Goal: Task Accomplishment & Management: Complete application form

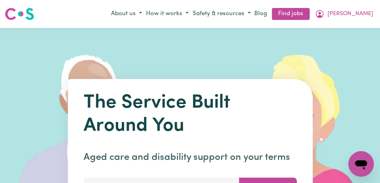
click at [361, 12] on button "[PERSON_NAME]" at bounding box center [344, 14] width 62 height 14
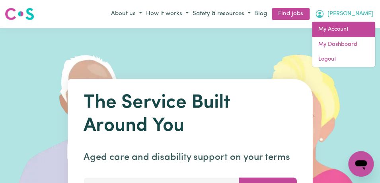
click at [353, 29] on link "My Account" at bounding box center [343, 29] width 63 height 15
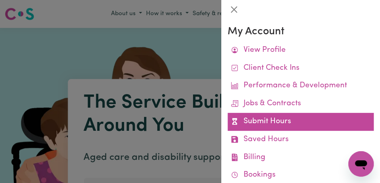
click at [299, 124] on link "Submit Hours" at bounding box center [301, 122] width 146 height 18
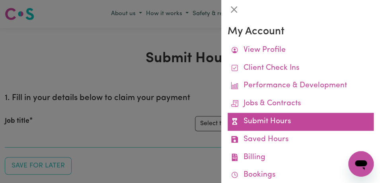
click at [297, 122] on link "Submit Hours" at bounding box center [301, 122] width 146 height 18
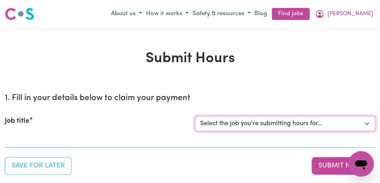
select select "11855"
click option "[[PERSON_NAME]] Support Worker Needed For Personal Care In the Morning- [PERSON…" at bounding box center [0, 0] width 0 height 0
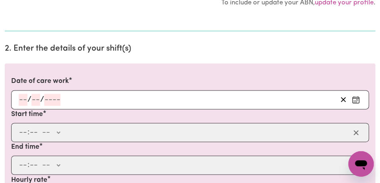
scroll to position [202, 0]
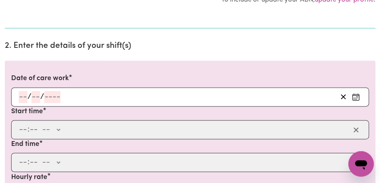
click at [357, 97] on icon "Enter the date of care work" at bounding box center [356, 97] width 8 height 8
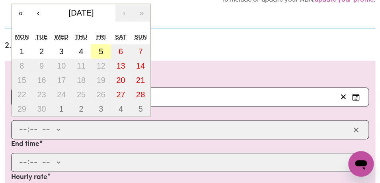
click at [100, 54] on abbr "5" at bounding box center [101, 51] width 4 height 9
type input "[DATE]"
type input "5"
type input "9"
type input "2025"
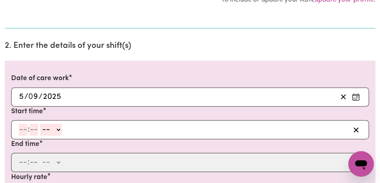
click at [24, 131] on input "number" at bounding box center [23, 129] width 9 height 12
type input "8"
type input "00"
select select "am"
click option "AM" at bounding box center [0, 0] width 0 height 0
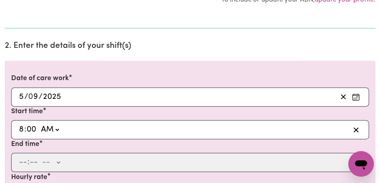
type input "08:00"
type input "0"
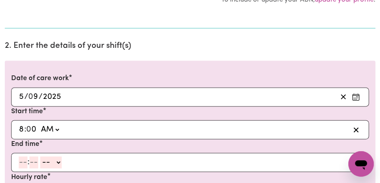
click at [23, 162] on input "number" at bounding box center [23, 162] width 9 height 12
type input "9"
type input "00"
click at [39, 156] on select "-- AM PM" at bounding box center [49, 162] width 21 height 12
select select "am"
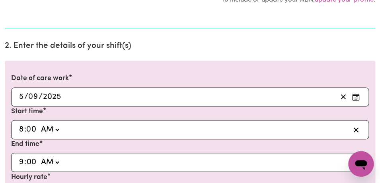
click option "AM" at bounding box center [0, 0] width 0 height 0
type input "09:00"
type input "0"
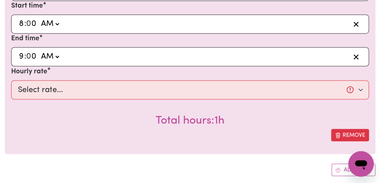
scroll to position [343, 0]
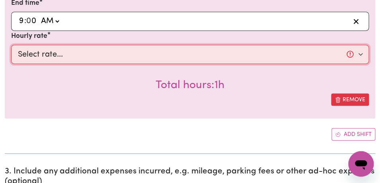
select select "44-Weekday"
click option "$44.00 (Weekday)" at bounding box center [0, 0] width 0 height 0
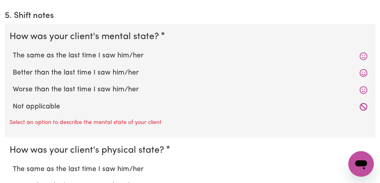
scroll to position [720, 0]
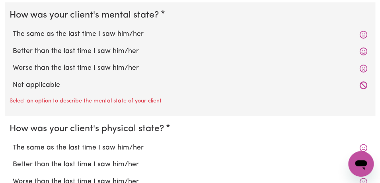
click at [72, 32] on label "The same as the last time I saw him/her" at bounding box center [190, 34] width 355 height 10
click at [13, 29] on input "The same as the last time I saw him/her" at bounding box center [12, 29] width 0 height 0
radio input "true"
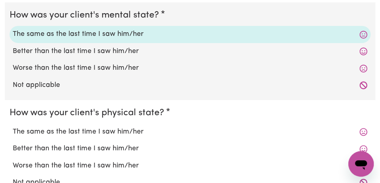
click at [76, 132] on label "The same as the last time I saw him/her" at bounding box center [190, 132] width 355 height 10
click at [13, 127] on input "The same as the last time I saw him/her" at bounding box center [12, 126] width 0 height 0
radio input "true"
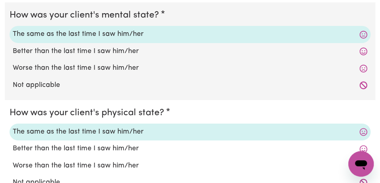
scroll to position [789, 0]
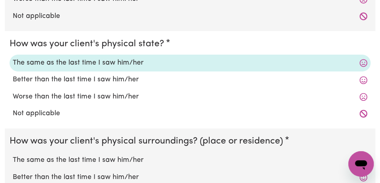
click at [80, 162] on label "The same as the last time I saw him/her" at bounding box center [190, 160] width 355 height 10
click at [13, 155] on input "The same as the last time I saw him/her" at bounding box center [12, 154] width 0 height 0
radio input "true"
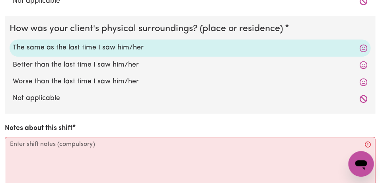
scroll to position [910, 0]
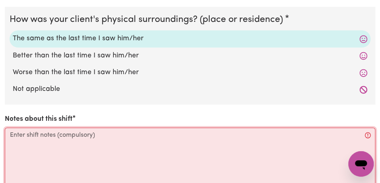
click at [78, 143] on textarea "Notes about this shift" at bounding box center [190, 157] width 371 height 60
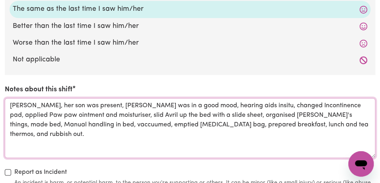
scroll to position [990, 0]
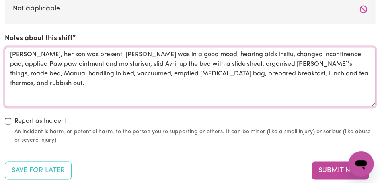
click at [35, 75] on textarea "[PERSON_NAME], her son was present, [PERSON_NAME] was in a good mood, hearing a…" at bounding box center [190, 77] width 371 height 60
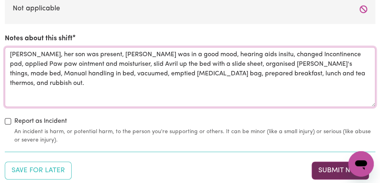
type textarea "[PERSON_NAME], her son was present, [PERSON_NAME] was in a good mood, hearing a…"
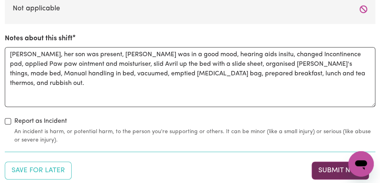
click at [330, 171] on button "Submit Now" at bounding box center [340, 170] width 57 height 18
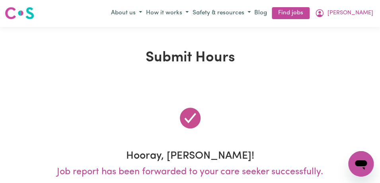
scroll to position [0, 0]
